Goal: Find specific page/section: Find specific page/section

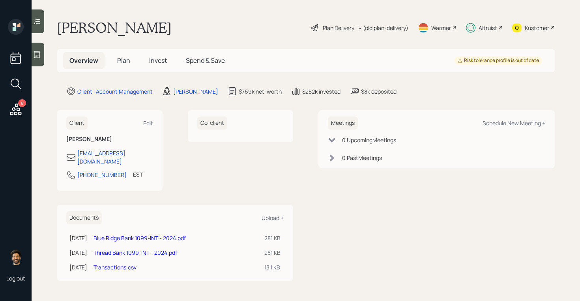
click at [153, 65] on h5 "Invest" at bounding box center [158, 60] width 30 height 17
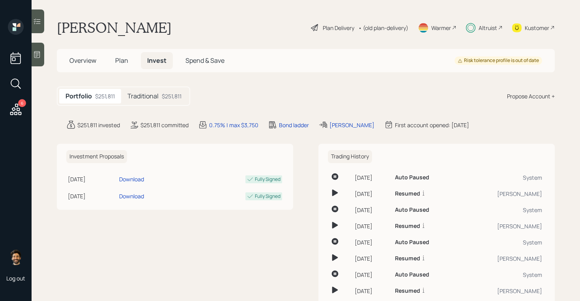
click at [153, 97] on h5 "Traditional" at bounding box center [143, 96] width 31 height 8
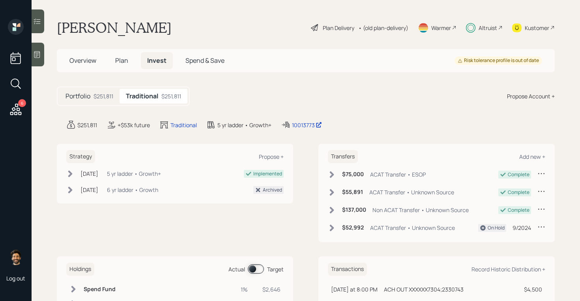
click at [196, 56] on span "Spend & Save" at bounding box center [205, 60] width 39 height 9
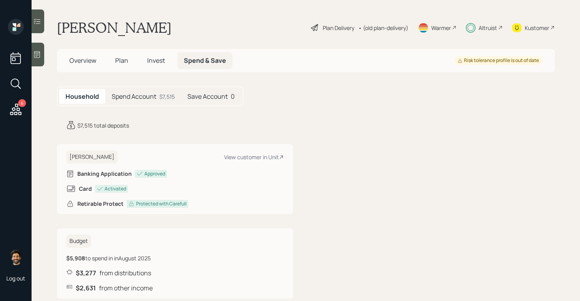
click at [160, 98] on div "$7,515" at bounding box center [166, 96] width 15 height 8
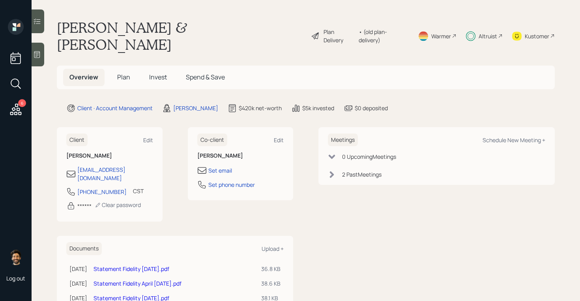
click at [9, 108] on icon at bounding box center [16, 109] width 14 height 14
